Goal: Task Accomplishment & Management: Use online tool/utility

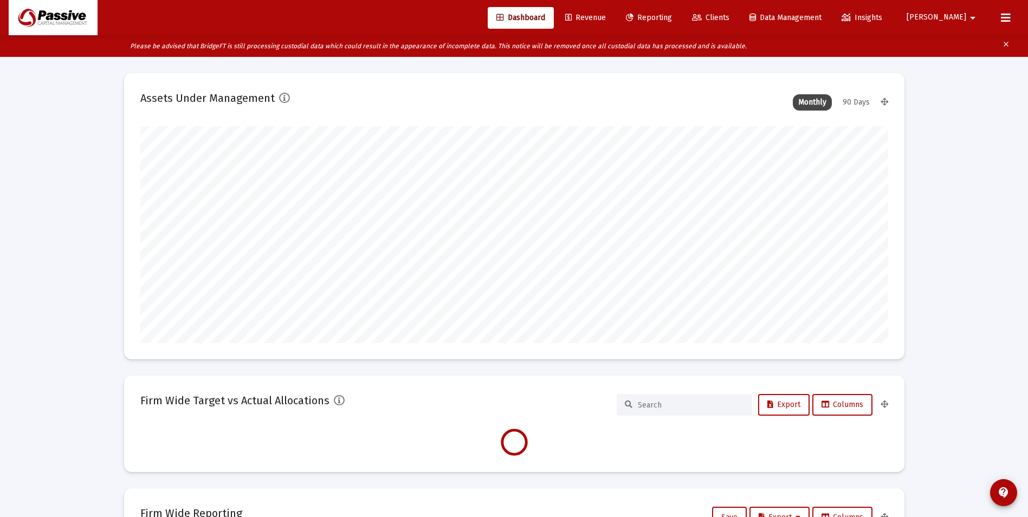
scroll to position [217, 748]
type input "[DATE]"
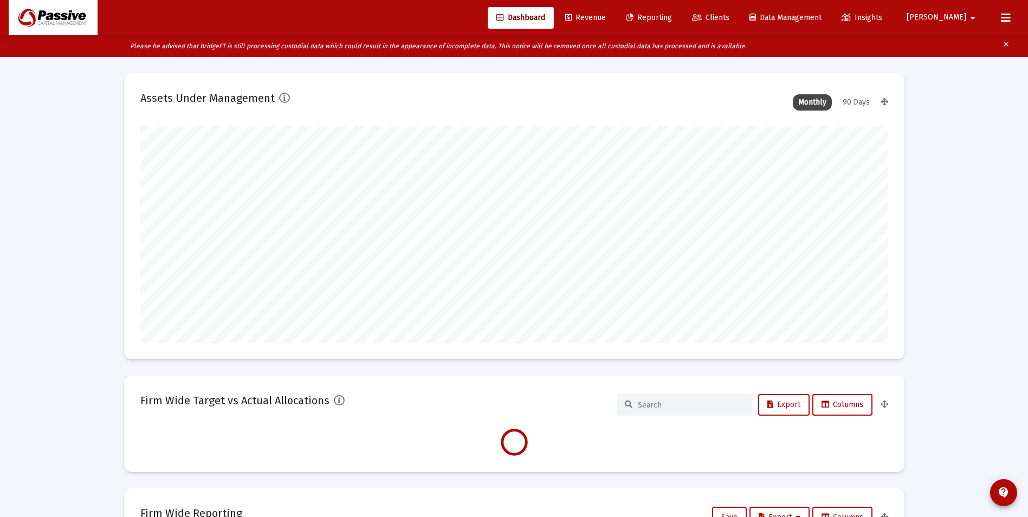
click at [1012, 14] on button at bounding box center [1006, 18] width 22 height 22
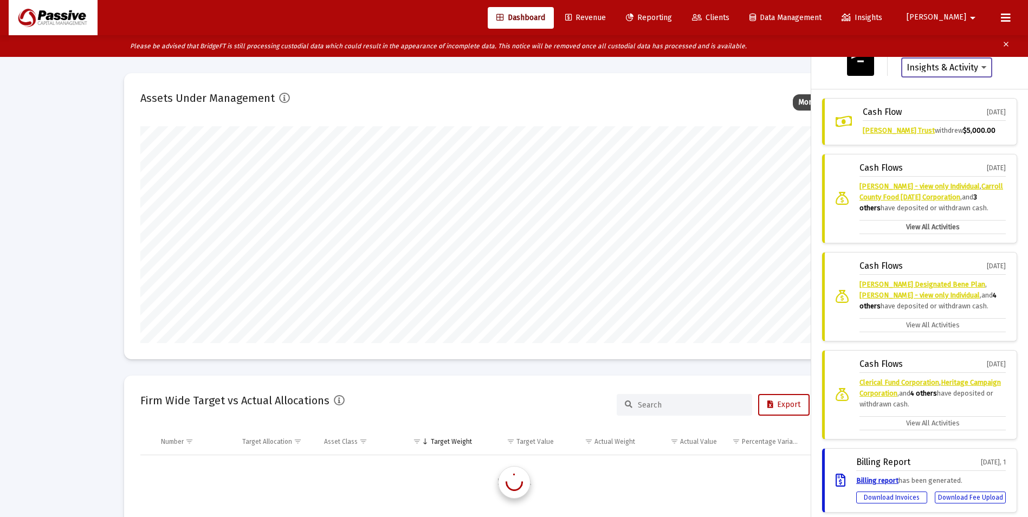
scroll to position [4162, 0]
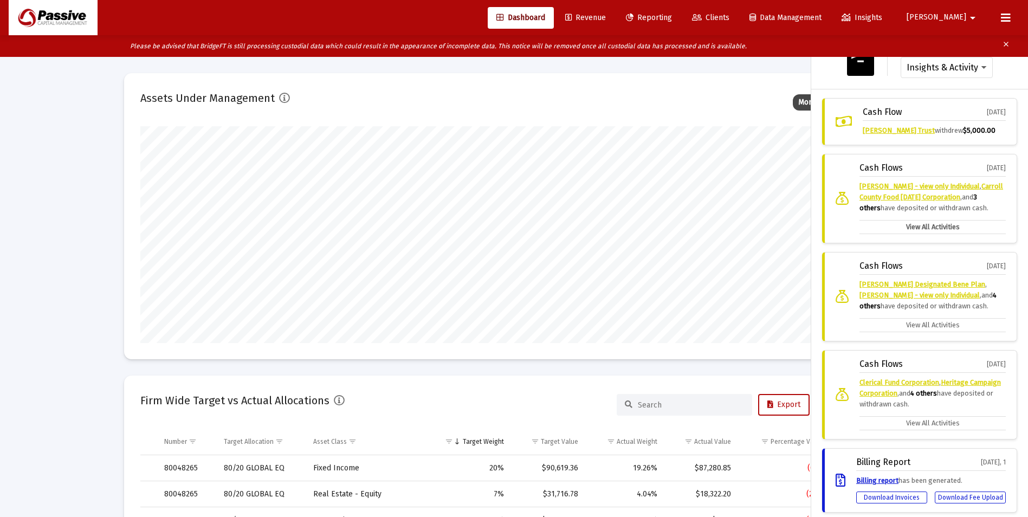
click at [925, 230] on label "View All Activities" at bounding box center [933, 227] width 146 height 14
click at [0, 0] on input "View All Activities" at bounding box center [0, 0] width 0 height 0
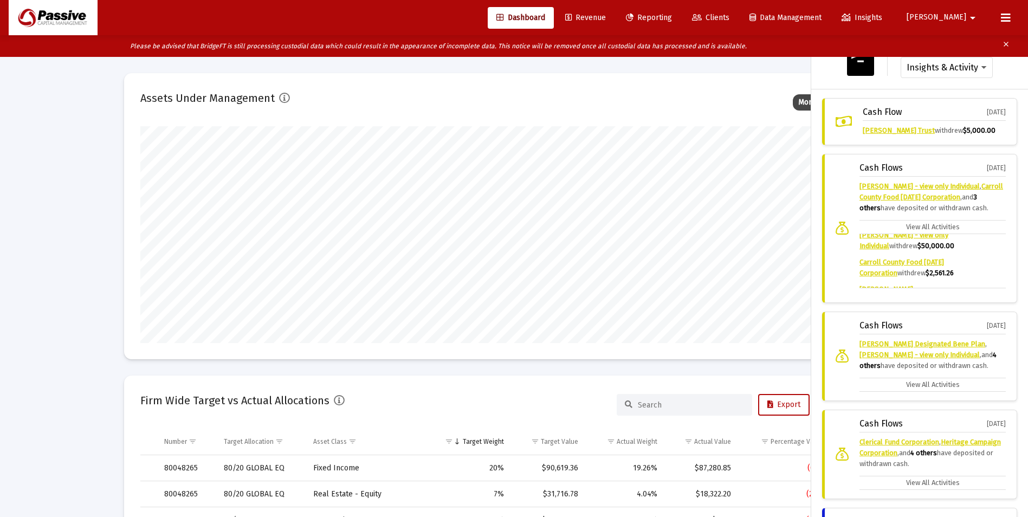
scroll to position [0, 0]
click at [1009, 15] on icon at bounding box center [1006, 17] width 10 height 13
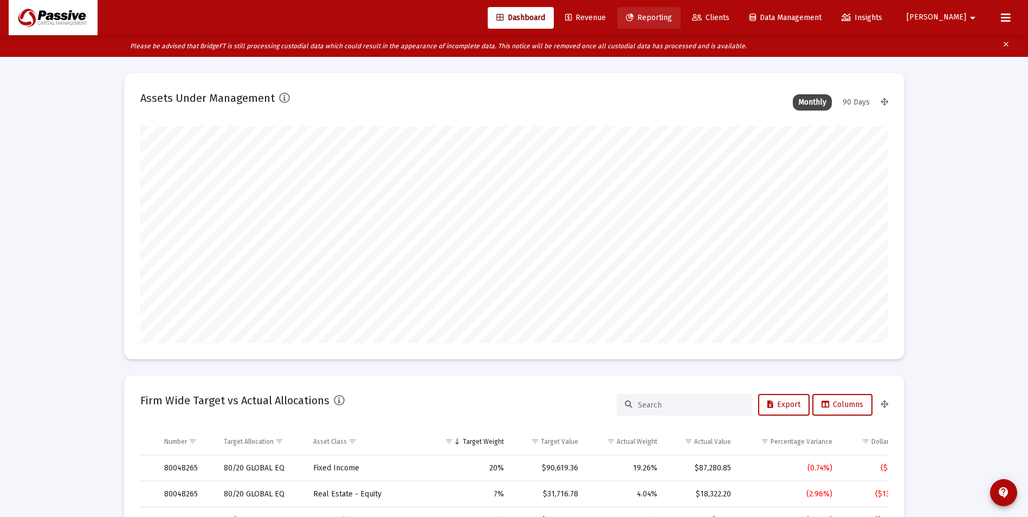
click at [672, 18] on span "Reporting" at bounding box center [649, 17] width 46 height 9
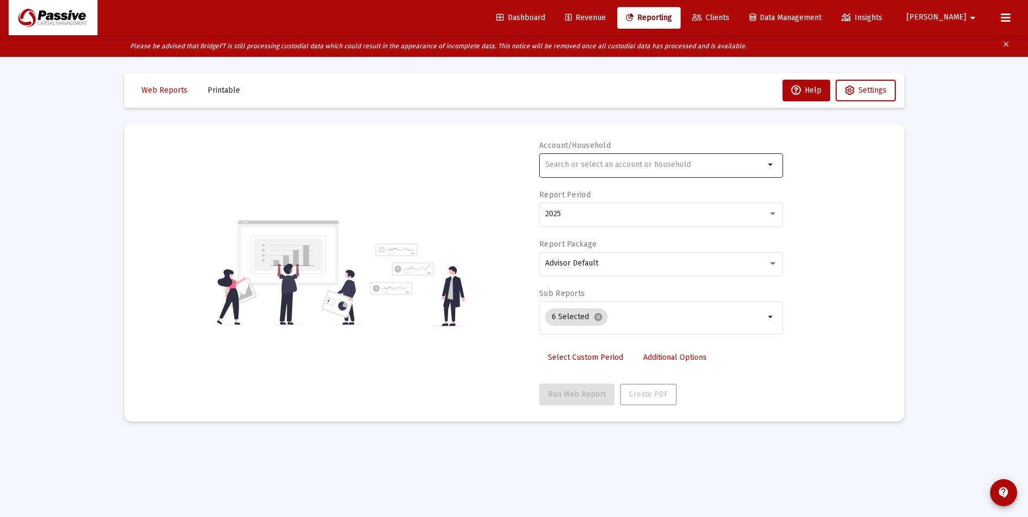
click at [633, 171] on div at bounding box center [654, 164] width 219 height 27
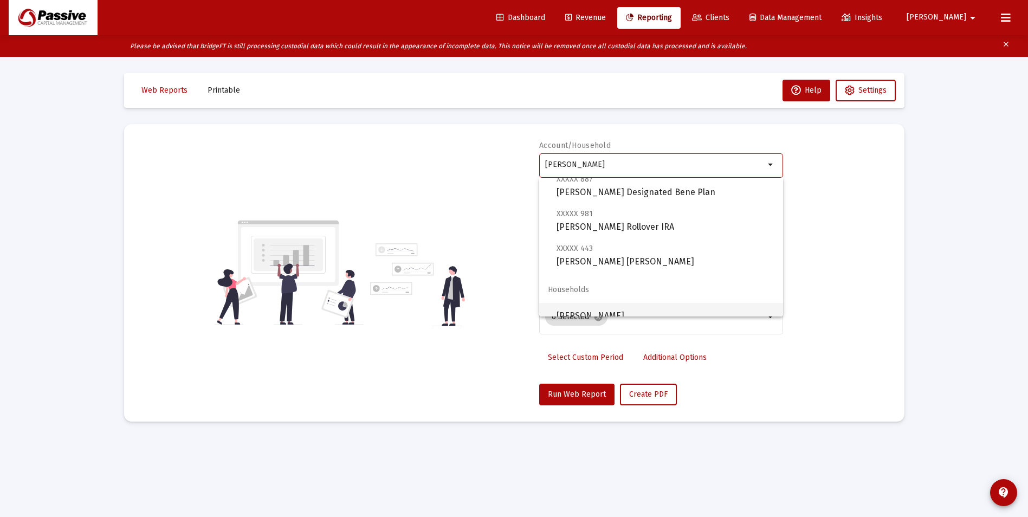
scroll to position [43, 0]
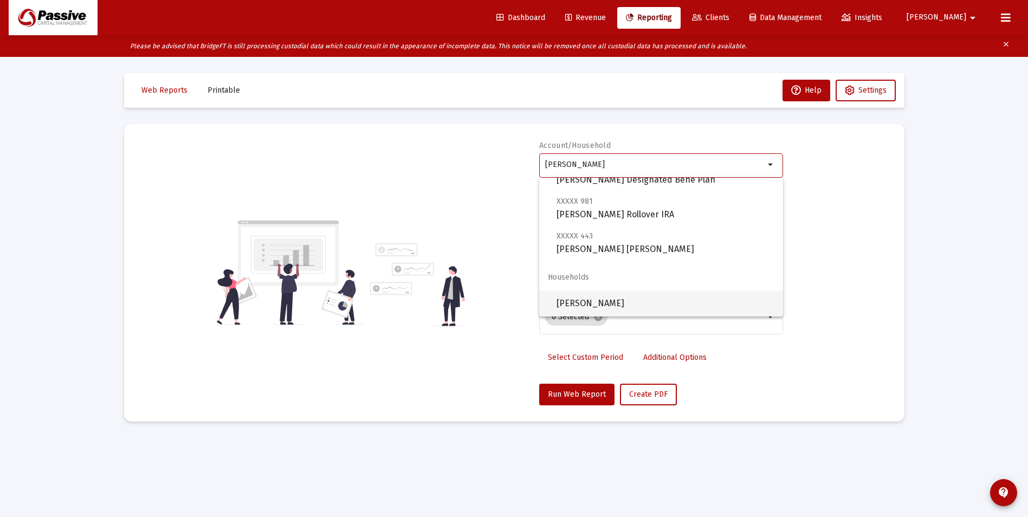
click at [613, 305] on span "[PERSON_NAME]" at bounding box center [666, 303] width 218 height 26
type input "[PERSON_NAME]"
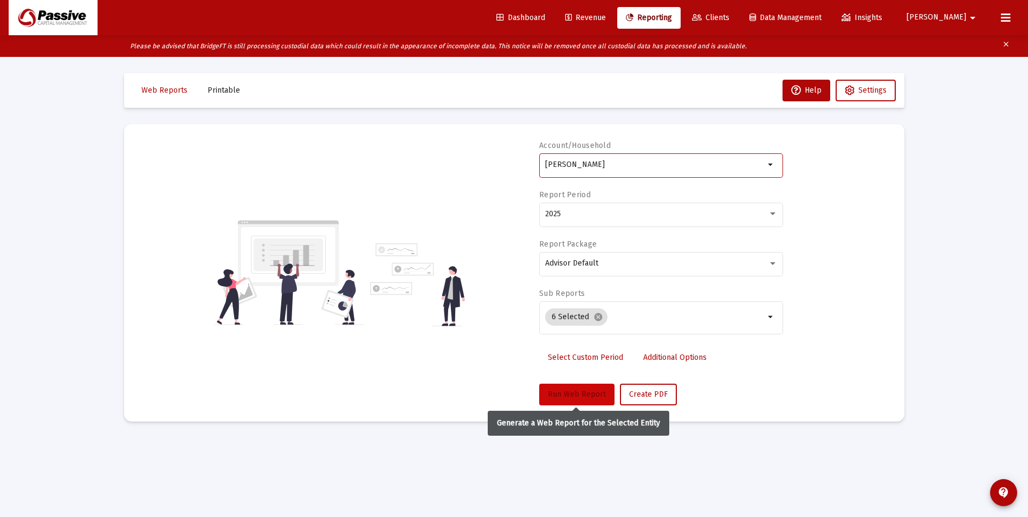
click at [587, 391] on span "Run Web Report" at bounding box center [577, 394] width 58 height 9
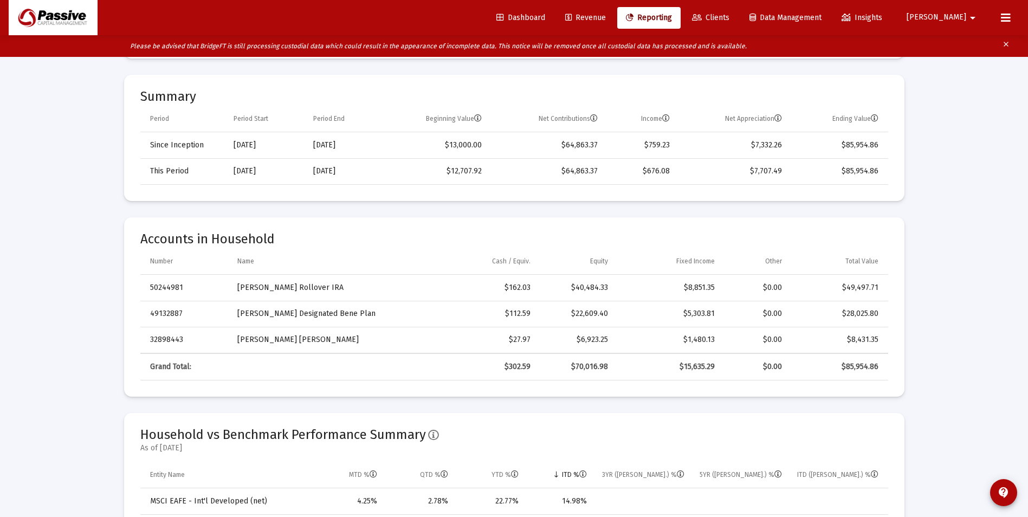
scroll to position [271, 0]
